Goal: Information Seeking & Learning: Check status

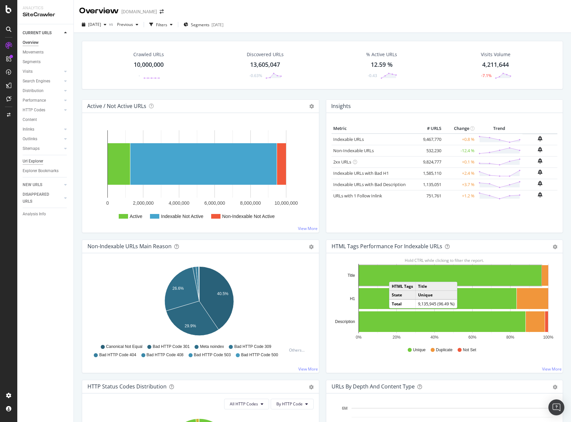
click at [35, 160] on div "Url Explorer" at bounding box center [33, 161] width 21 height 7
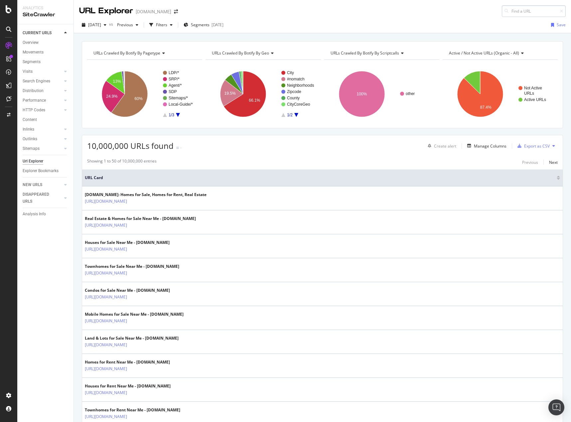
click at [510, 11] on input at bounding box center [534, 11] width 64 height 12
click at [376, 29] on div "[DATE] vs Previous Filters Segments [DATE] Save" at bounding box center [322, 26] width 497 height 13
drag, startPoint x: 37, startPoint y: 281, endPoint x: 35, endPoint y: 274, distance: 6.9
click at [37, 281] on div "CURRENT URLS Overview Movements Segments Visits Analysis Orphan URLs Search Eng…" at bounding box center [45, 223] width 56 height 398
click at [522, 14] on body "Analytics SiteCrawler CURRENT URLS Overview Movements Segments Visits Analysis …" at bounding box center [285, 211] width 571 height 422
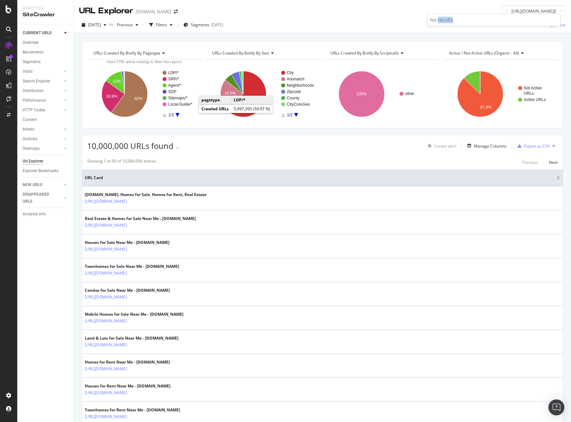
click at [523, 14] on div "No results" at bounding box center [494, 20] width 133 height 12
click at [524, 13] on input "[URL][DOMAIN_NAME][PERSON_NAME]" at bounding box center [534, 11] width 64 height 12
click at [524, 12] on input "[URL][DOMAIN_NAME][PERSON_NAME]" at bounding box center [534, 11] width 64 height 12
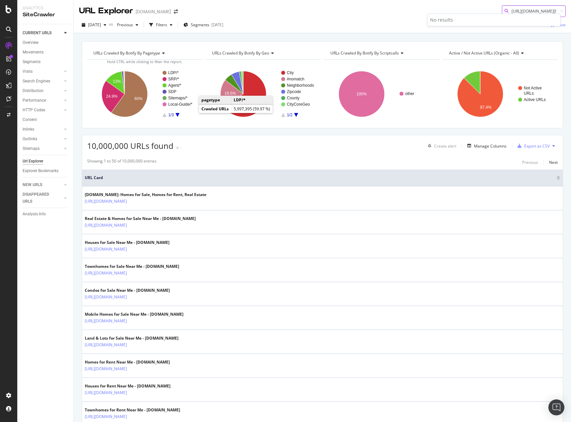
click at [524, 12] on input "[URL][DOMAIN_NAME][PERSON_NAME]" at bounding box center [534, 11] width 64 height 12
paste input "49-lotus-st-dover-de/04lg7xenzvgj2"
type input "[URL][DOMAIN_NAME]"
click at [463, 19] on span "[URL][DOMAIN_NAME]" at bounding box center [452, 20] width 44 height 6
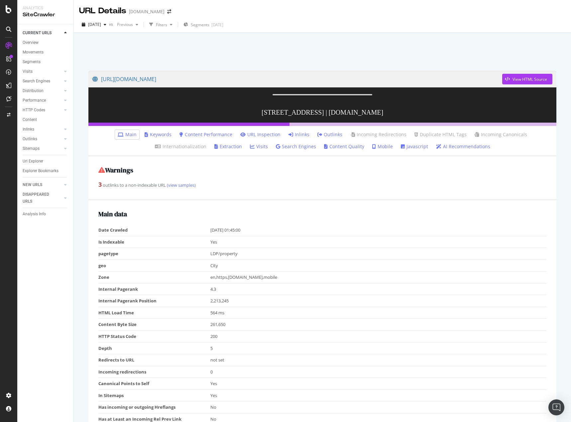
click at [297, 138] on link "Inlinks" at bounding box center [299, 134] width 21 height 7
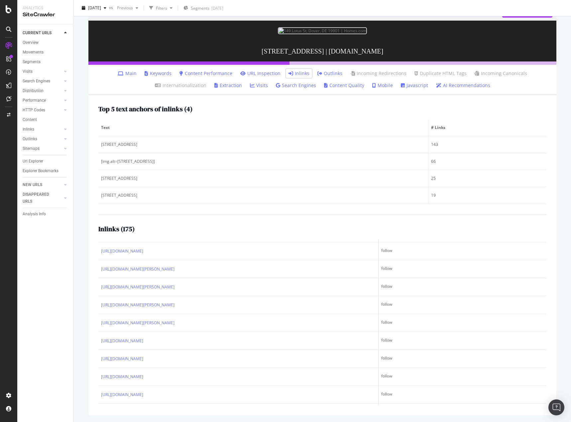
scroll to position [3209, 0]
click at [551, 354] on div "Top 5 text anchors of inlinks ( 4 ) Text # Links [STREET_ADDRESS] [img.alt=[STR…" at bounding box center [322, 255] width 468 height 320
